Goal: Check status: Check status

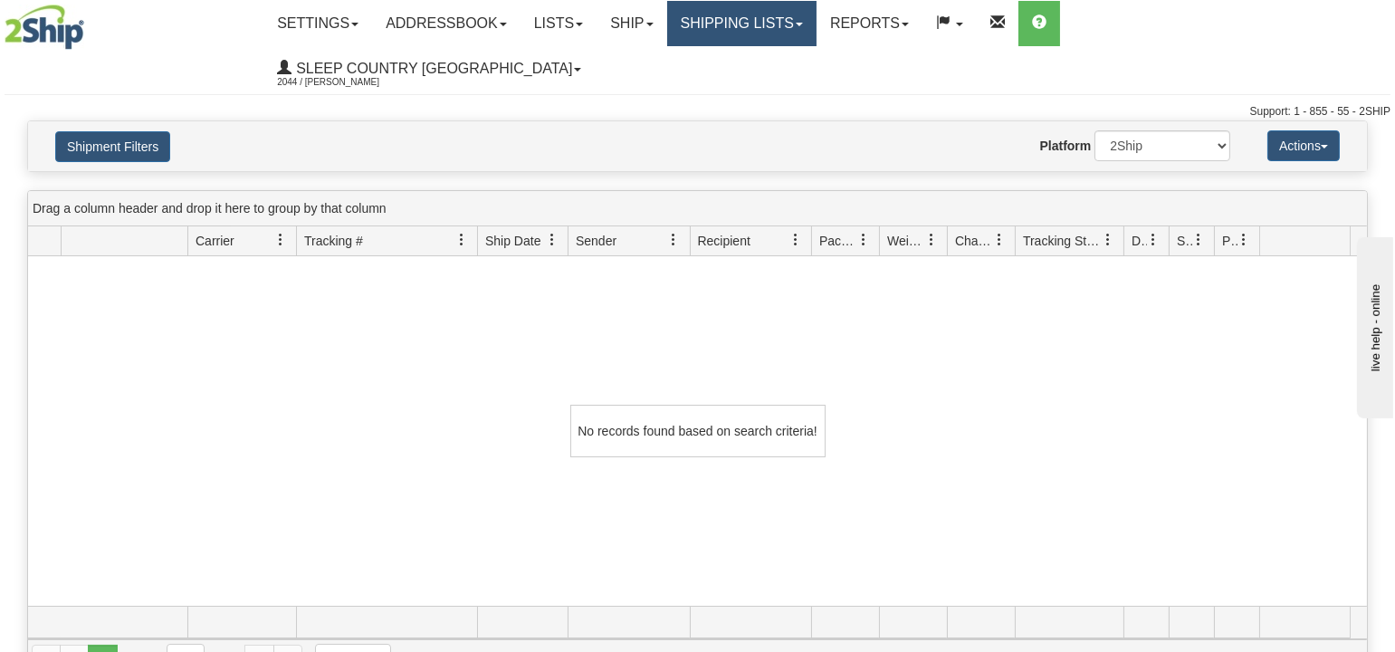
click at [817, 22] on link "Shipping lists" at bounding box center [741, 23] width 149 height 45
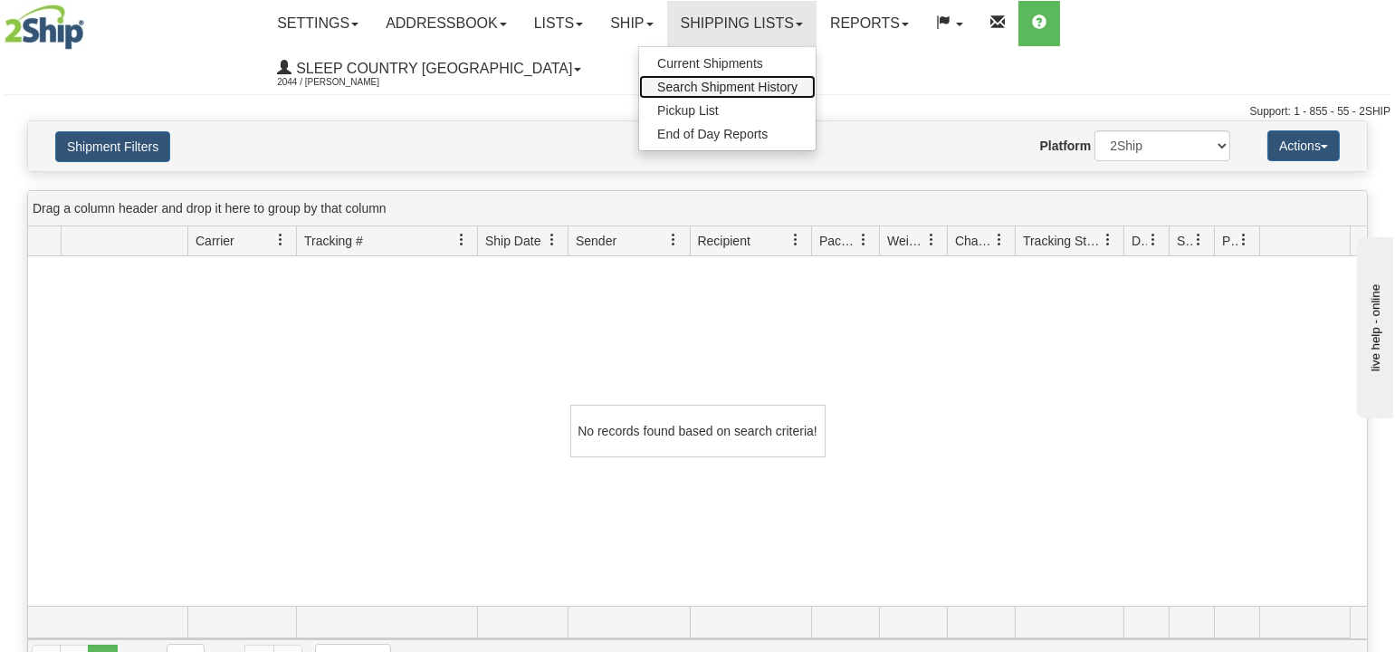
click at [798, 88] on span "Search Shipment History" at bounding box center [727, 87] width 140 height 14
